Goal: Transaction & Acquisition: Purchase product/service

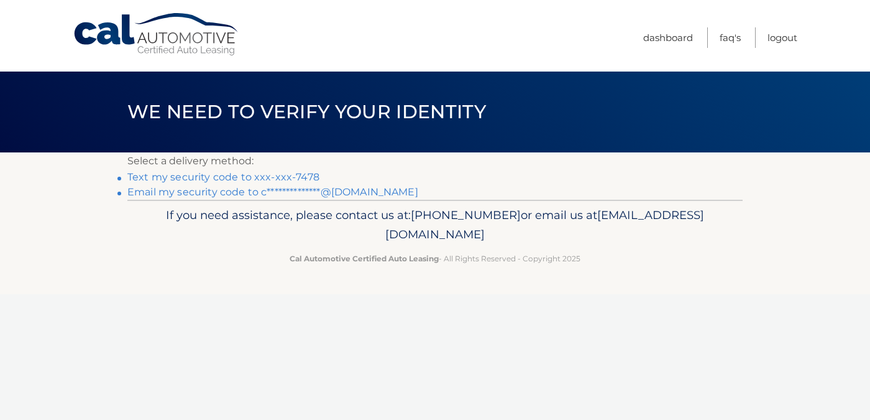
click at [260, 175] on link "Text my security code to xxx-xxx-7478" at bounding box center [223, 177] width 192 height 12
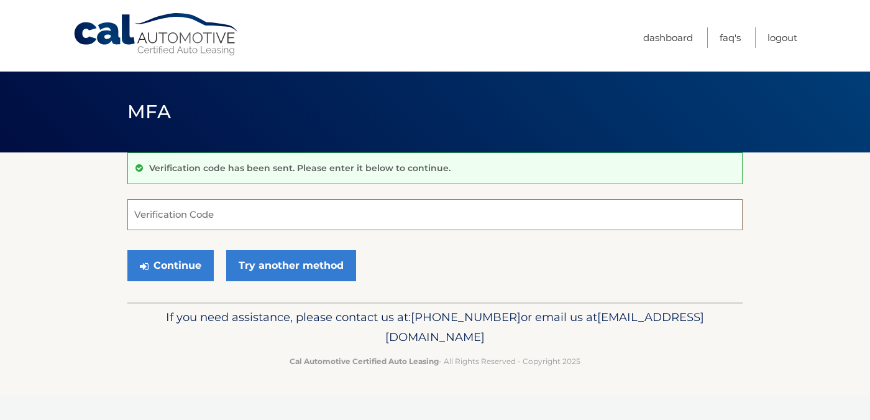
click at [220, 211] on input "Verification Code" at bounding box center [434, 214] width 615 height 31
type input "601584"
click at [127, 250] on button "Continue" at bounding box center [170, 265] width 86 height 31
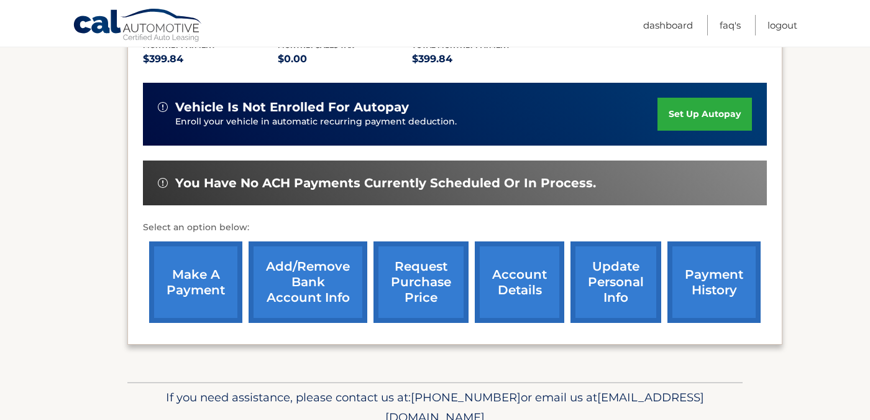
scroll to position [298, 0]
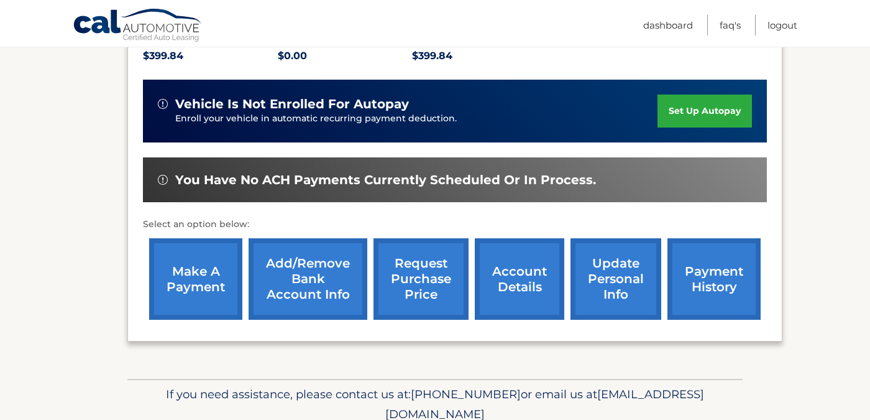
click at [202, 258] on link "make a payment" at bounding box center [195, 278] width 93 height 81
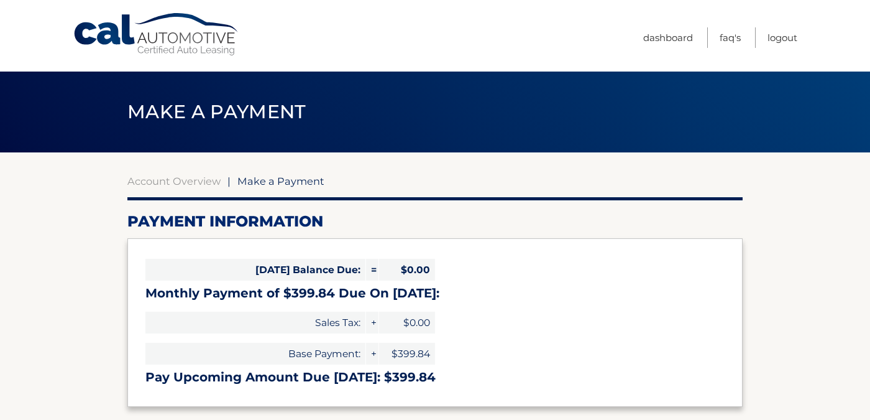
select select "NDIzMzI2ZDktZjNlYi00NTJhLTk2MGMtZmRhNzBiYzJiYTkw"
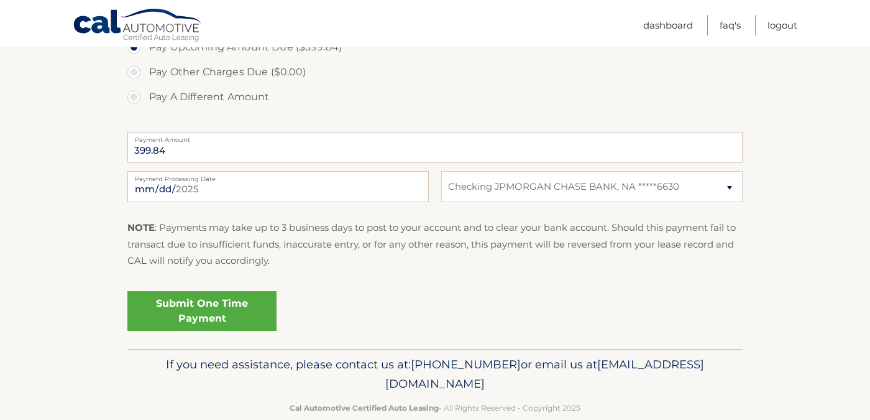
scroll to position [469, 0]
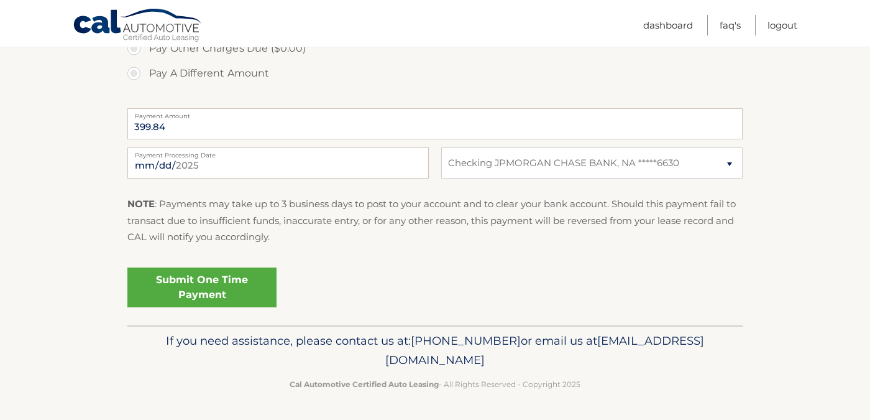
click at [260, 295] on link "Submit One Time Payment" at bounding box center [201, 287] width 149 height 40
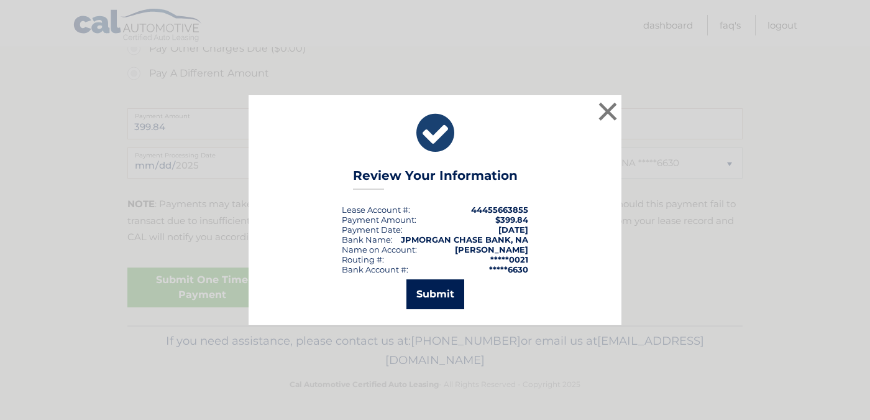
click at [444, 295] on button "Submit" at bounding box center [435, 294] width 58 height 30
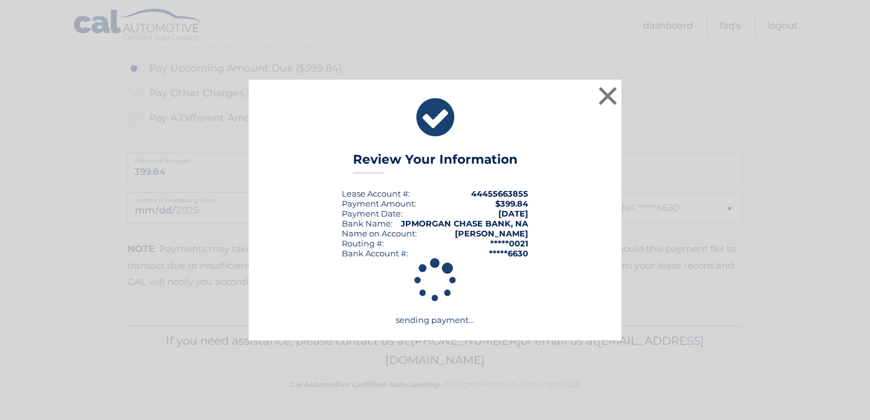
scroll to position [424, 0]
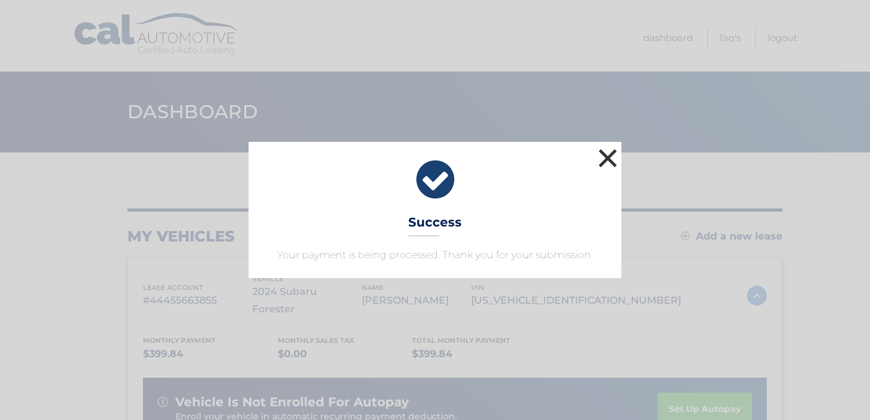
click at [608, 153] on button "×" at bounding box center [607, 157] width 25 height 25
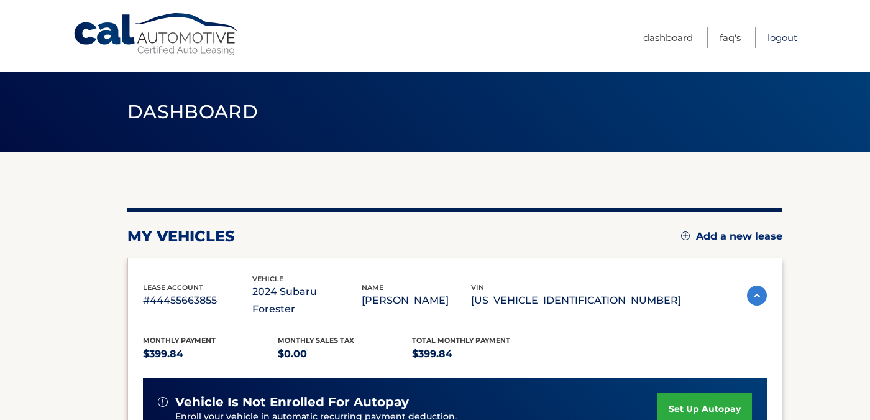
click at [780, 32] on link "Logout" at bounding box center [783, 37] width 30 height 21
